Goal: Task Accomplishment & Management: Complete application form

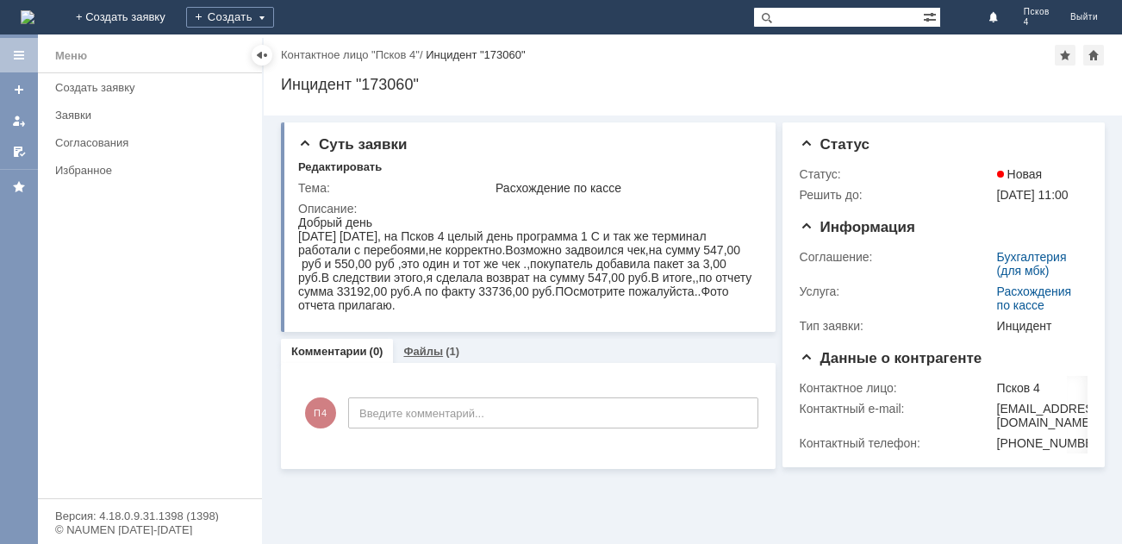
click at [421, 348] on link "Файлы" at bounding box center [423, 351] width 40 height 13
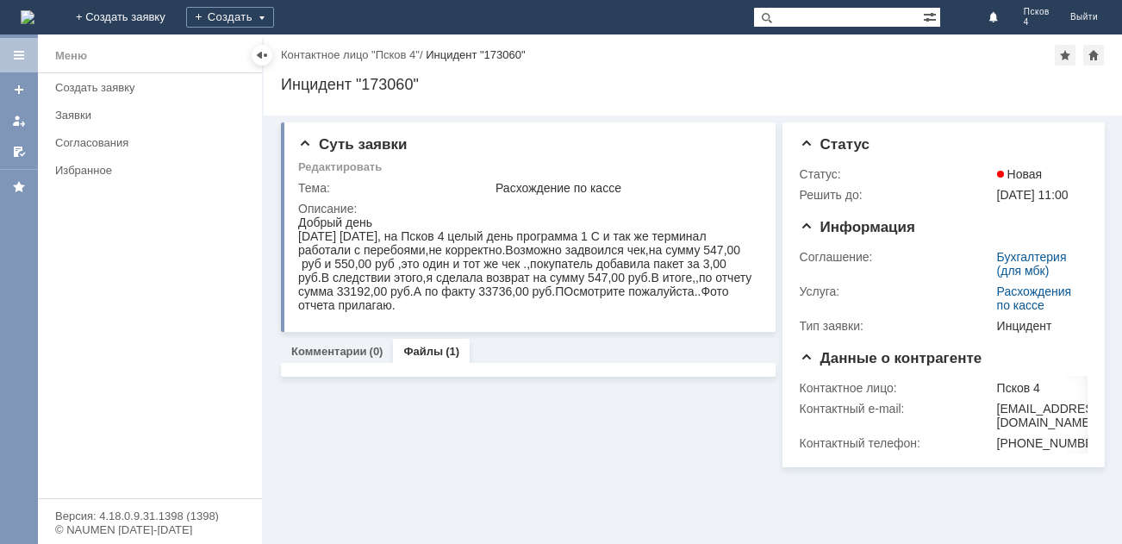
click at [421, 348] on link "Файлы" at bounding box center [423, 351] width 40 height 13
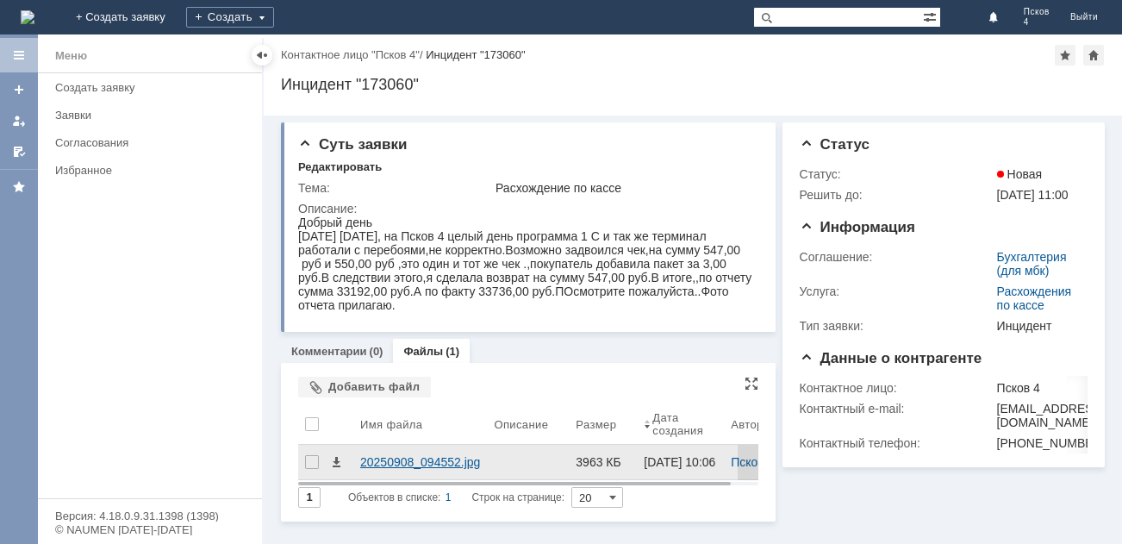
click at [447, 463] on div "20250908_094552.jpg" at bounding box center [420, 462] width 120 height 14
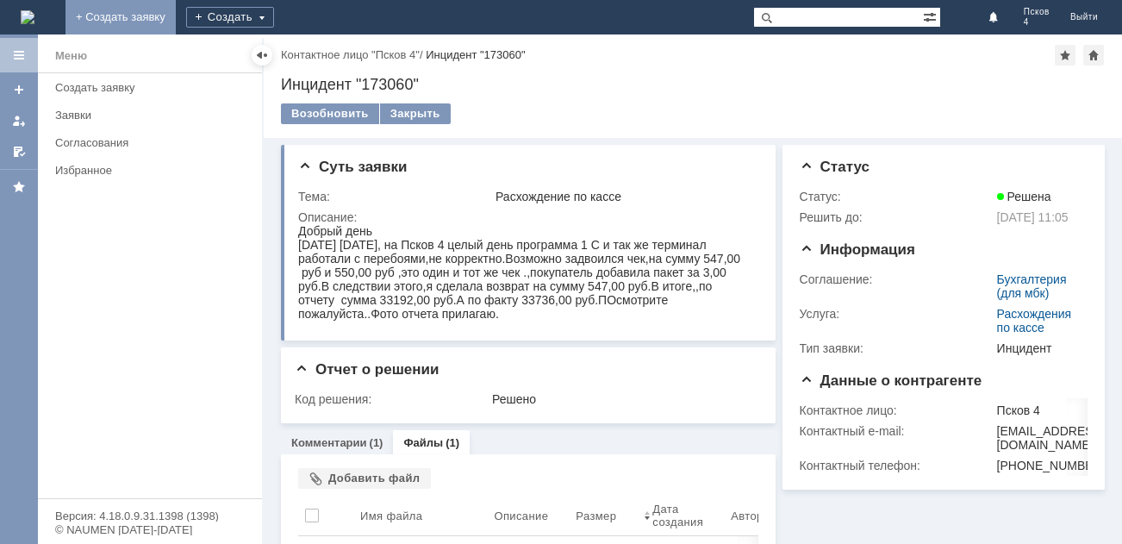
click at [176, 16] on link "+ Создать заявку" at bounding box center [120, 17] width 110 height 34
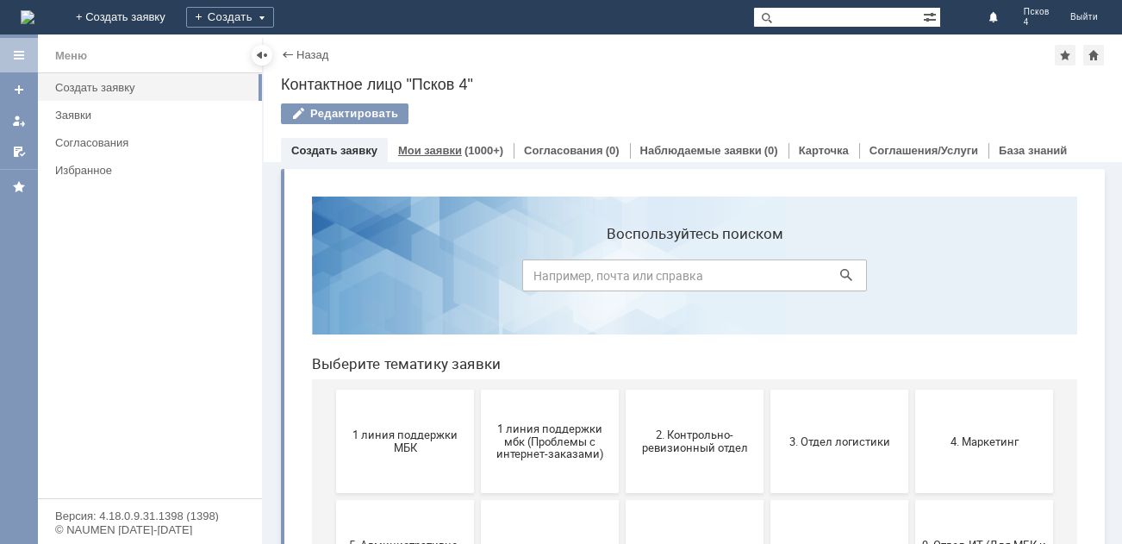
click at [459, 145] on div "Мои заявки (1000+)" at bounding box center [450, 150] width 105 height 11
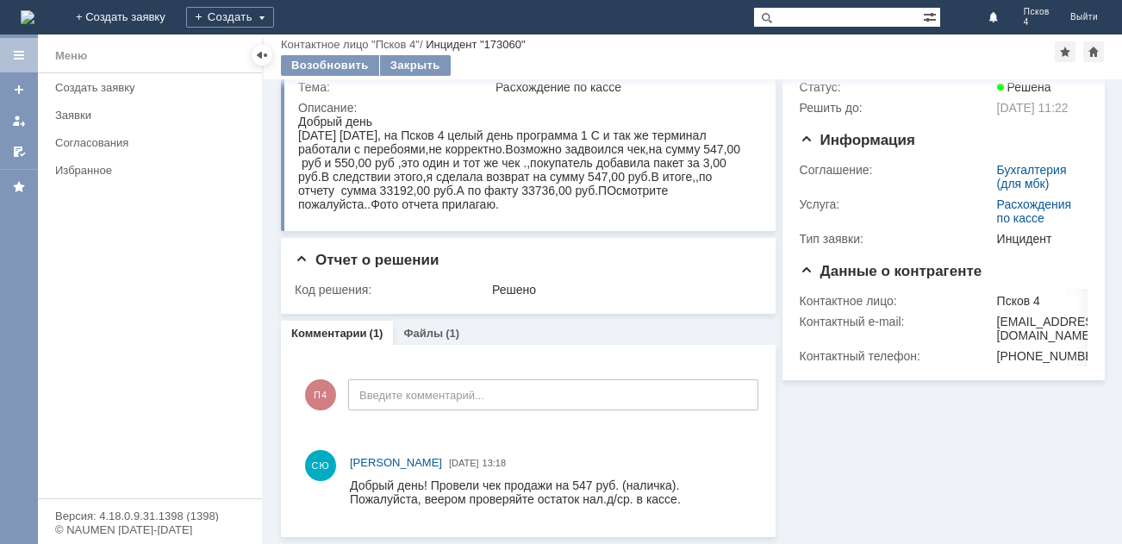
scroll to position [52, 0]
click at [344, 331] on link "Комментарии" at bounding box center [329, 333] width 76 height 13
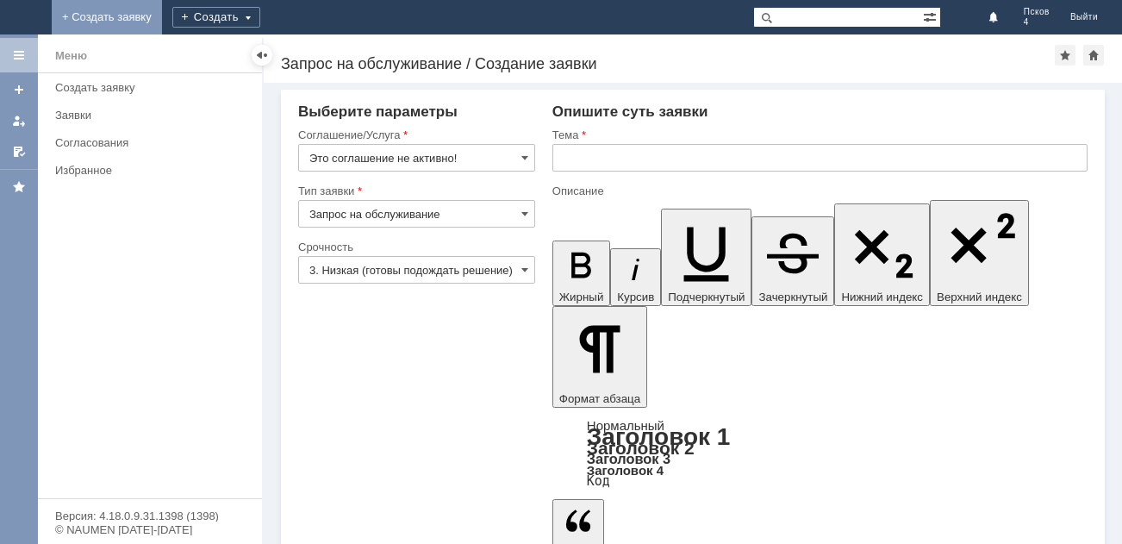
click at [162, 9] on link "+ Создать заявку" at bounding box center [107, 17] width 110 height 34
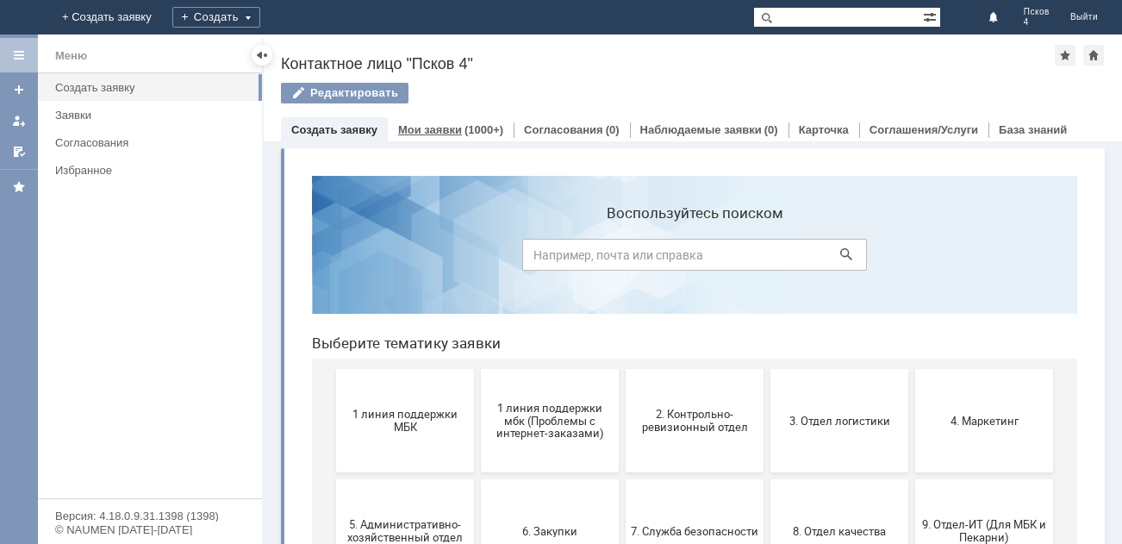
click at [452, 133] on link "Мои заявки" at bounding box center [430, 129] width 64 height 13
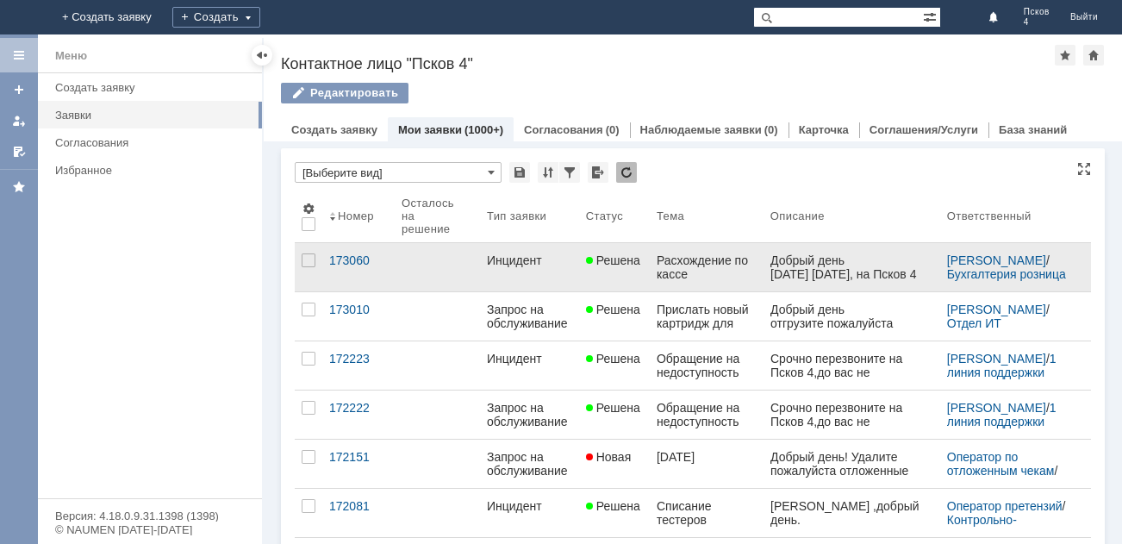
click at [511, 253] on div "Инцидент" at bounding box center [529, 260] width 85 height 14
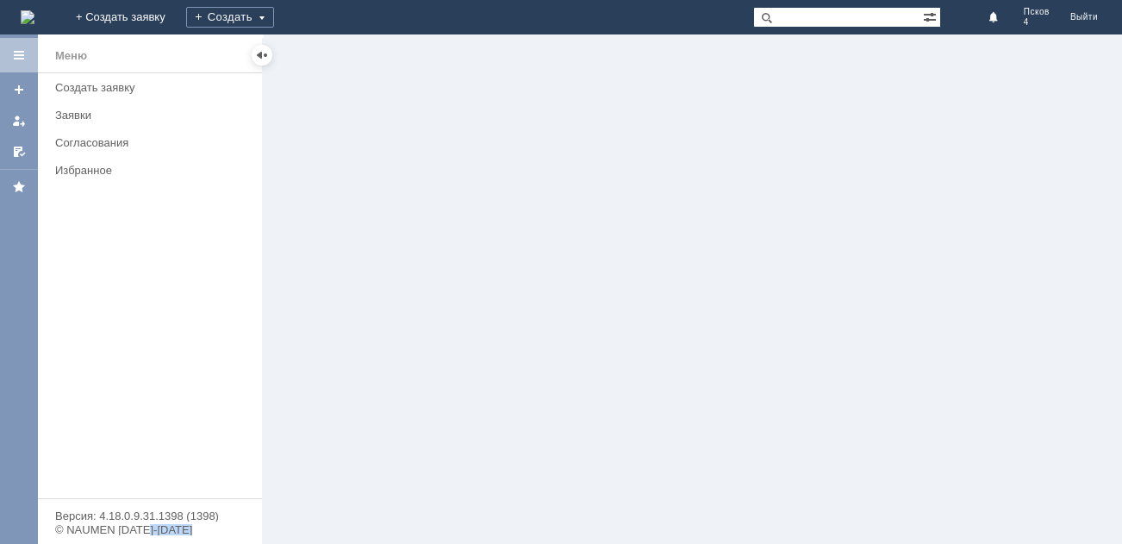
click at [511, 253] on div at bounding box center [693, 288] width 858 height 509
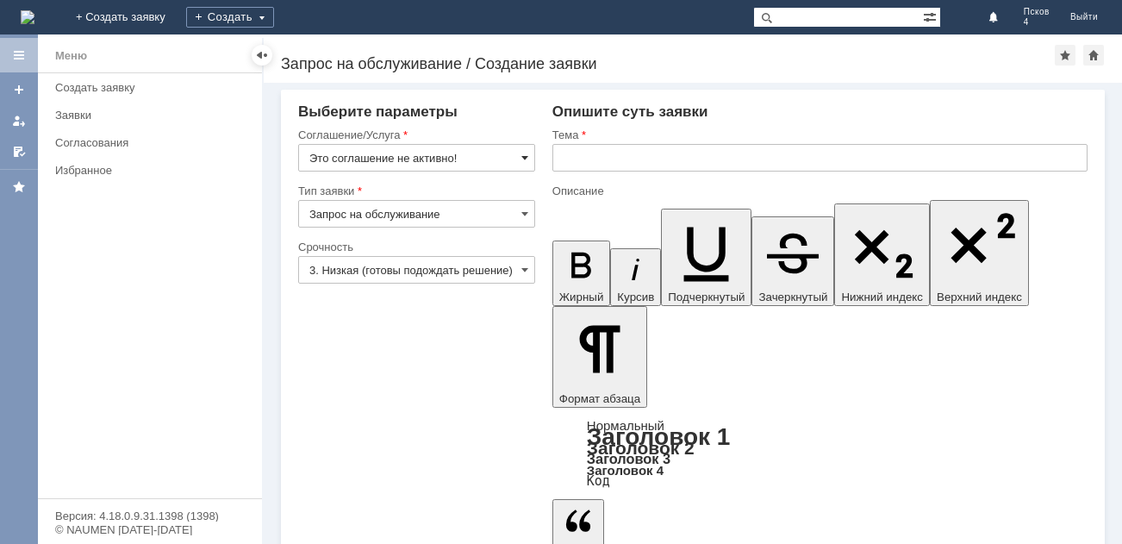
click at [526, 155] on span at bounding box center [524, 158] width 7 height 14
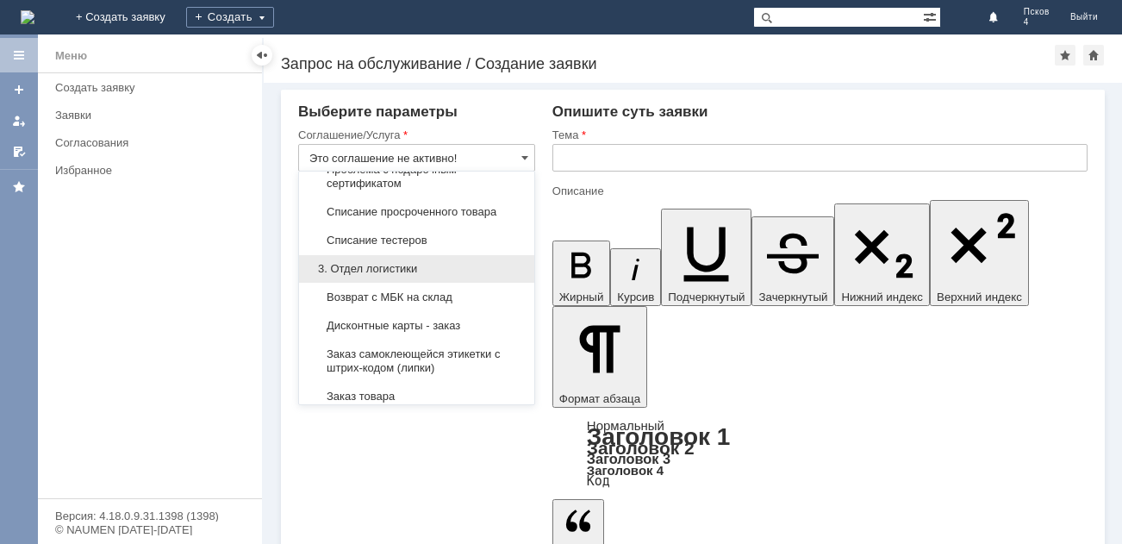
scroll to position [431, 0]
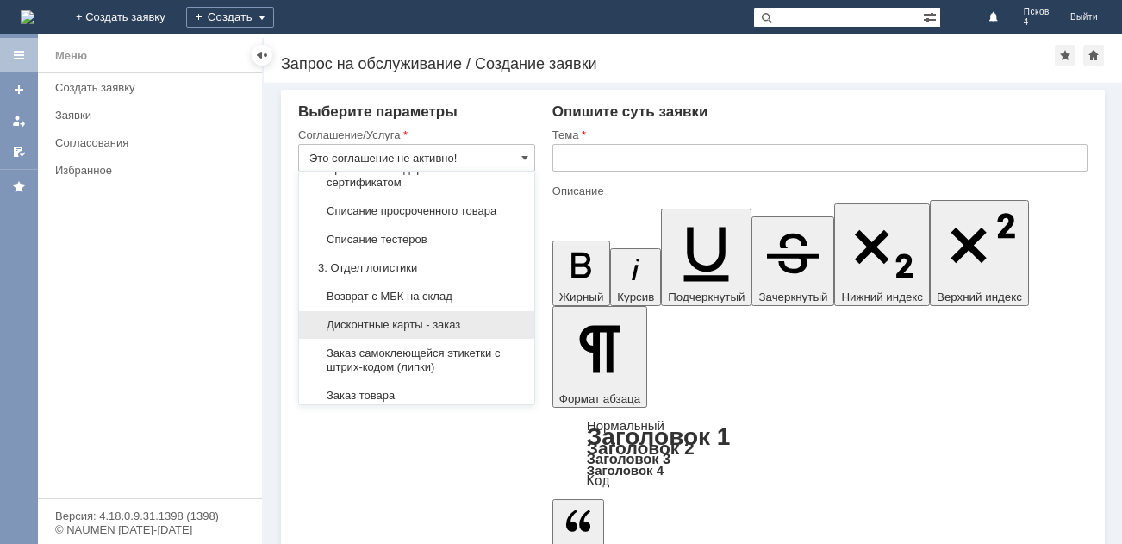
click at [433, 324] on span "Дисконтные карты - заказ" at bounding box center [416, 325] width 215 height 14
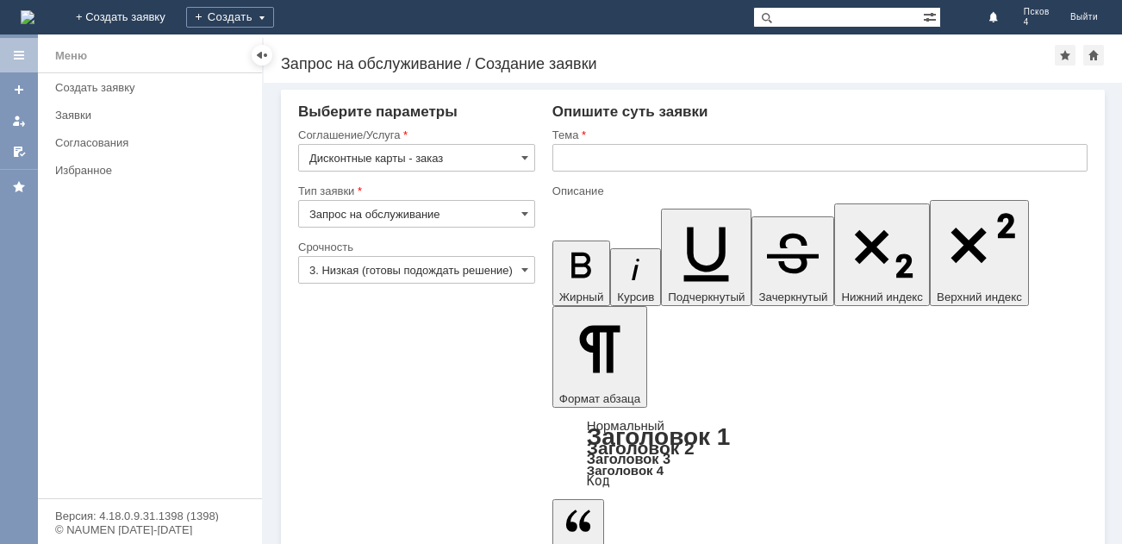
type input "Дисконтные карты - заказ"
click at [573, 159] on input "text" at bounding box center [819, 158] width 535 height 28
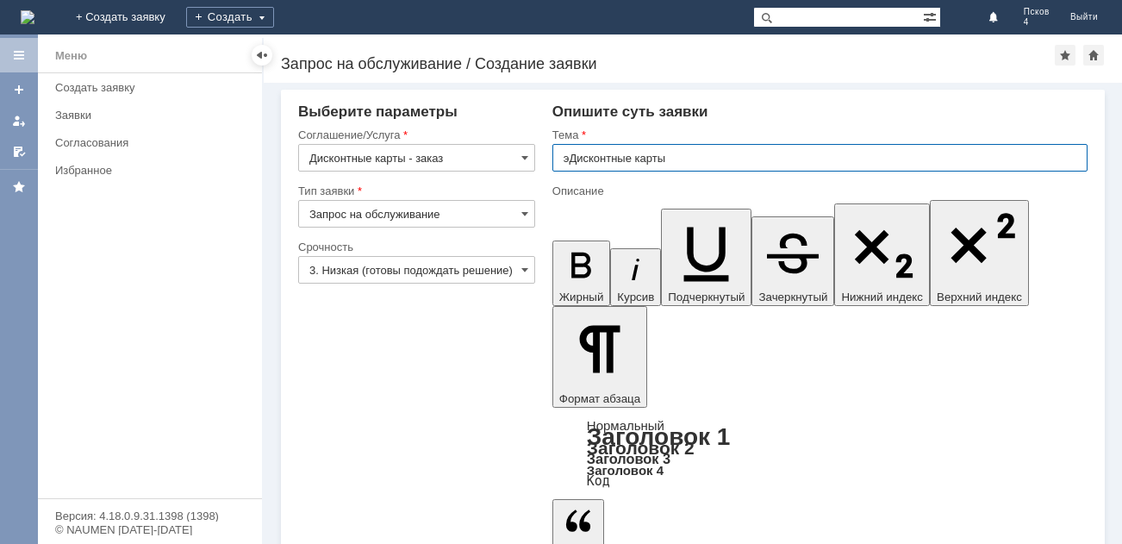
click at [570, 156] on input "эДисконтные карты" at bounding box center [819, 158] width 535 height 28
click at [682, 159] on input "Дисконтные карты" at bounding box center [819, 158] width 535 height 28
type input "Дисконтные карты-заказ"
